Goal: Information Seeking & Learning: Learn about a topic

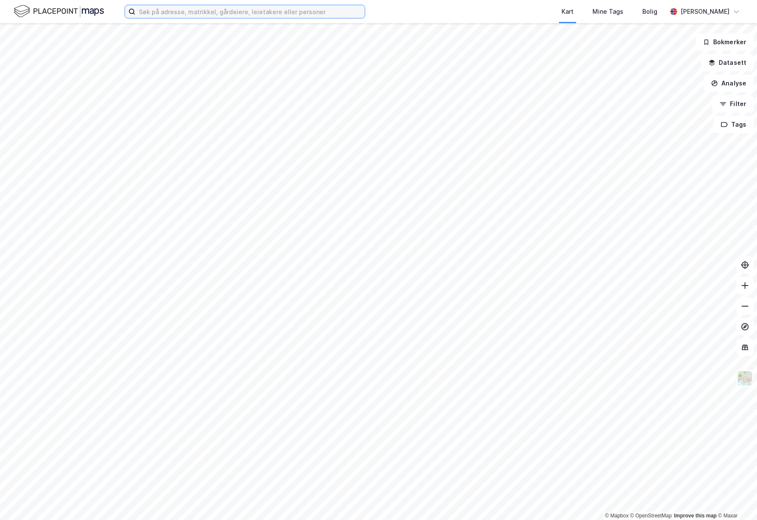
click at [142, 15] on input at bounding box center [249, 11] width 229 height 13
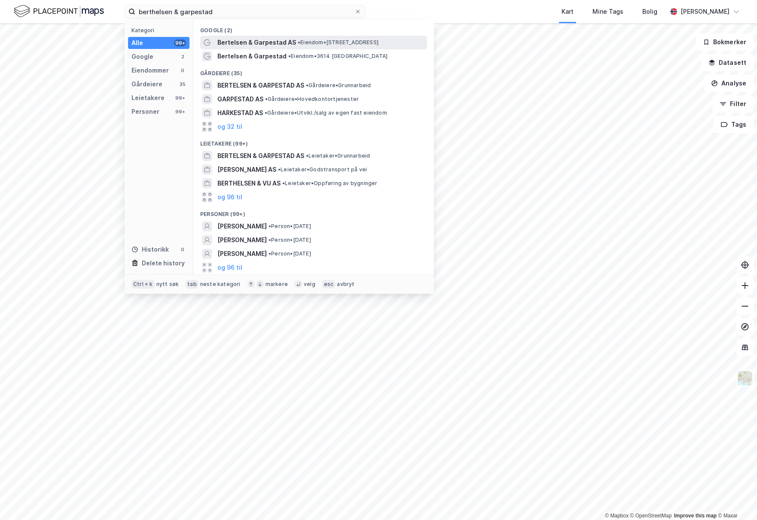
click at [265, 43] on span "Bertelsen & Garpestad AS" at bounding box center [256, 42] width 79 height 10
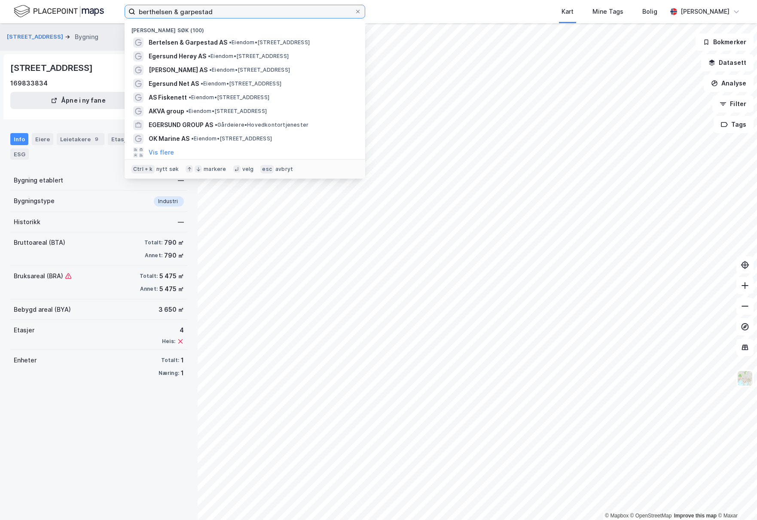
click at [236, 13] on input "berthelsen & garpestad" at bounding box center [244, 11] width 219 height 13
drag, startPoint x: 236, startPoint y: 13, endPoint x: 103, endPoint y: 9, distance: 132.7
click at [103, 9] on div "berthelsen & [PERSON_NAME] søk (100) [PERSON_NAME] & [PERSON_NAME] AS • Eiendom…" at bounding box center [378, 11] width 757 height 23
paste input "[STREET_ADDRESS]"
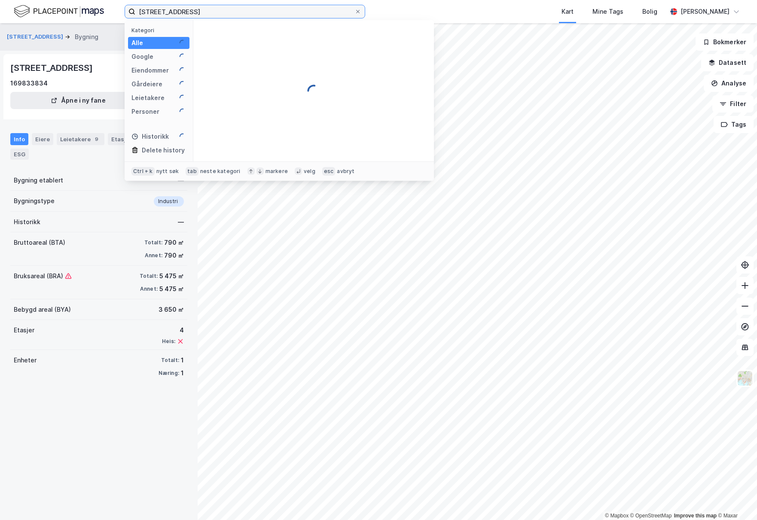
type input "[STREET_ADDRESS]"
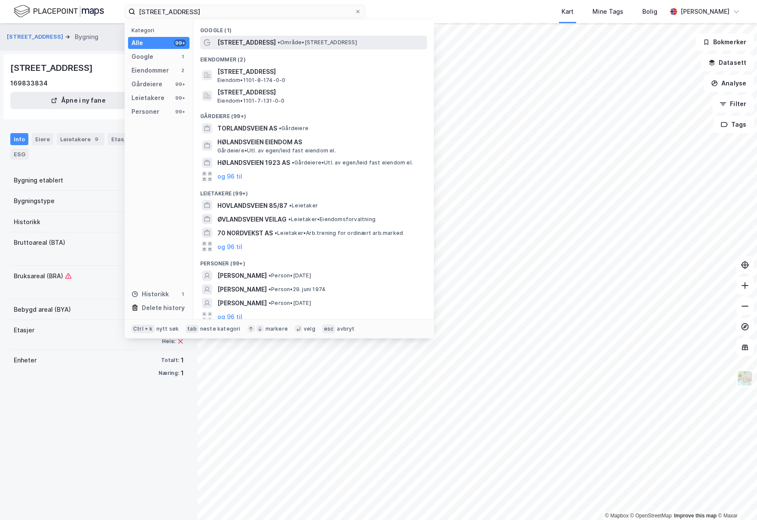
click at [288, 43] on span "• Område • [STREET_ADDRESS]" at bounding box center [316, 42] width 79 height 7
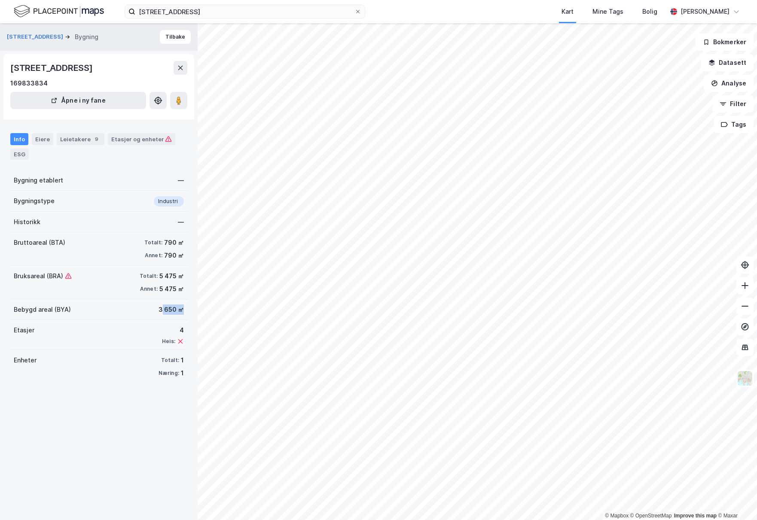
drag, startPoint x: 155, startPoint y: 310, endPoint x: 184, endPoint y: 310, distance: 28.8
click at [184, 310] on div "Hovlandsveien 70 Bygning Tilbake [STREET_ADDRESS] 169833834 Åpne i ny fane Info…" at bounding box center [99, 271] width 198 height 497
click at [12, 155] on div "ESG" at bounding box center [19, 154] width 18 height 11
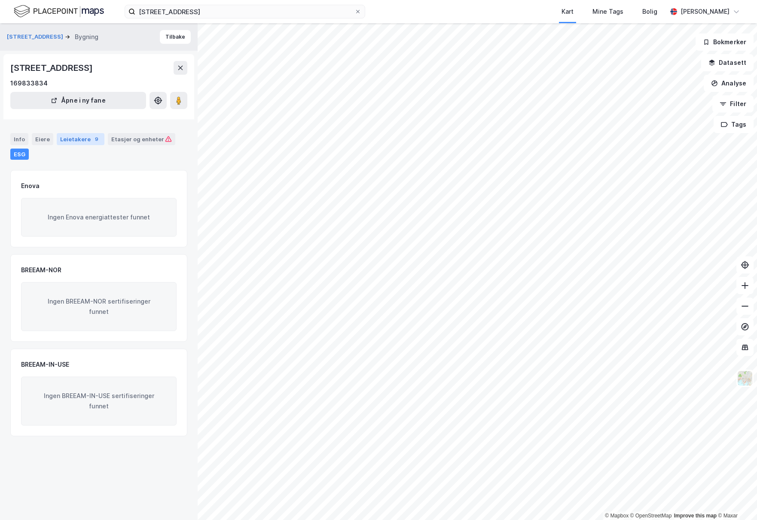
click at [86, 140] on div "Leietakere 9" at bounding box center [81, 139] width 48 height 12
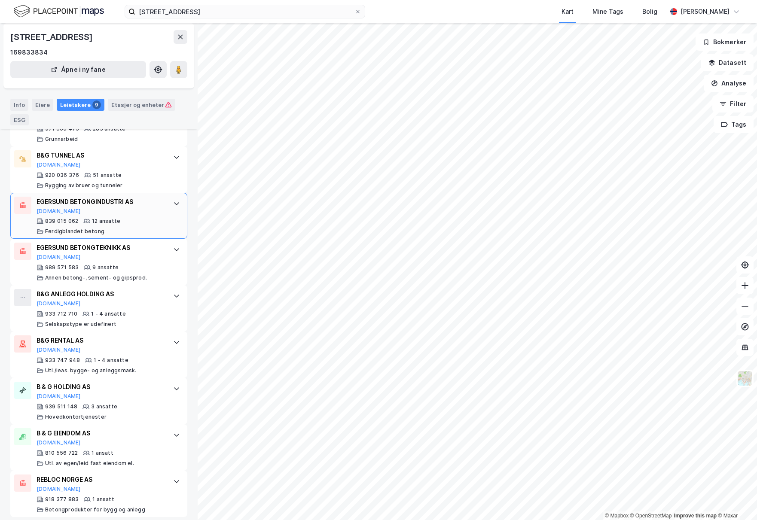
scroll to position [243, 0]
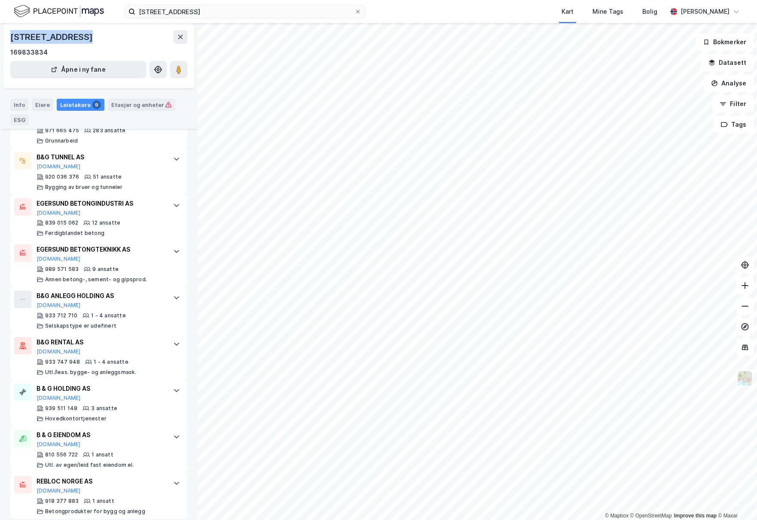
drag, startPoint x: 82, startPoint y: 36, endPoint x: 8, endPoint y: 31, distance: 74.4
click at [8, 31] on div "[STREET_ADDRESS] 169833834 [GEOGRAPHIC_DATA] i ny fane" at bounding box center [98, 55] width 191 height 65
click at [66, 37] on div "[STREET_ADDRESS]" at bounding box center [52, 37] width 84 height 14
click at [22, 116] on div "ESG" at bounding box center [19, 119] width 18 height 11
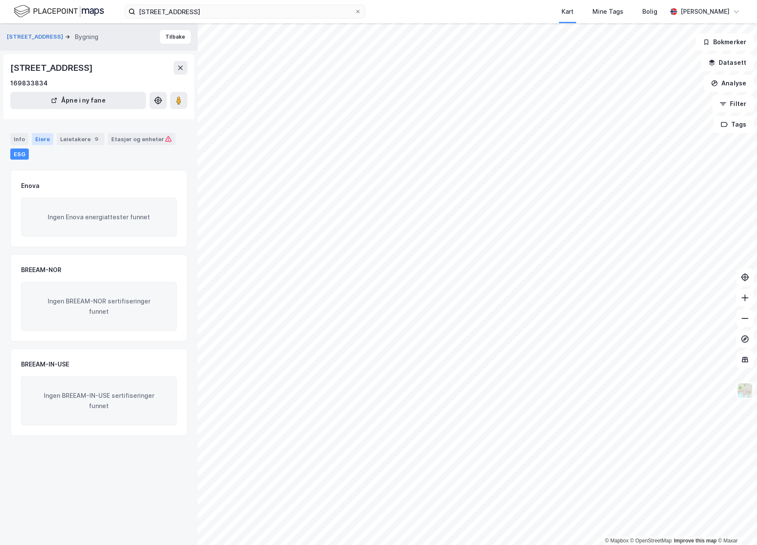
click at [44, 145] on div "Eiere" at bounding box center [42, 139] width 21 height 12
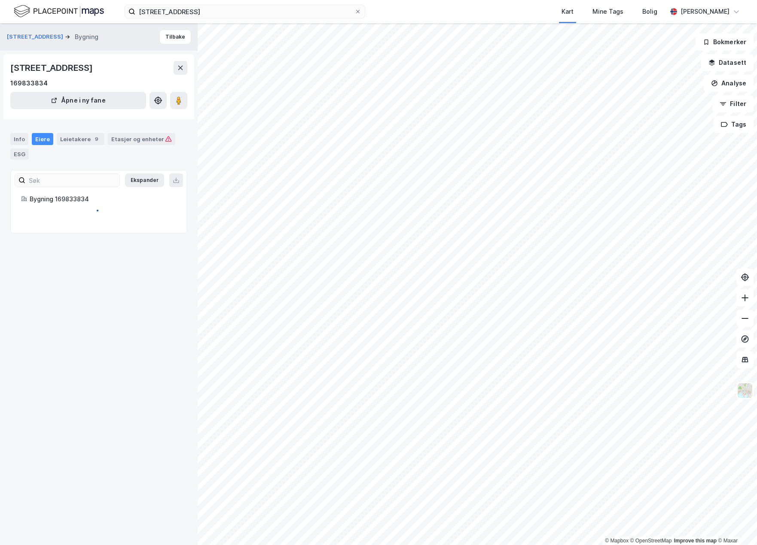
click at [30, 142] on div "Info Eiere Leietakere 9 Etasjer og enheter ESG" at bounding box center [98, 146] width 177 height 27
click at [25, 142] on div "Info" at bounding box center [19, 139] width 18 height 12
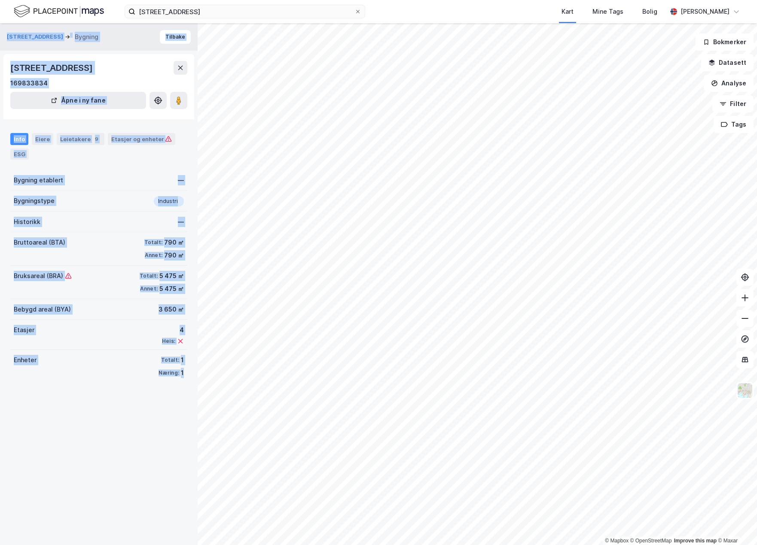
drag, startPoint x: 168, startPoint y: 365, endPoint x: -8, endPoint y: 164, distance: 267.1
click at [0, 164] on html "[STREET_ADDRESS] Kart Mine Tags Bolig [PERSON_NAME] © Mapbox © OpenStreetMap Im…" at bounding box center [378, 272] width 757 height 545
click at [101, 443] on div "Hovlandsveien 70 Bygning Tilbake [STREET_ADDRESS] 169833834 Åpne i ny fane Info…" at bounding box center [99, 284] width 198 height 522
